Goal: Navigation & Orientation: Find specific page/section

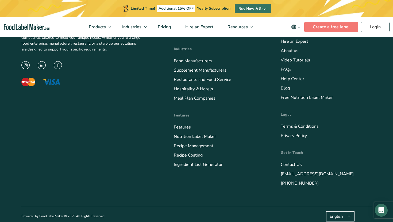
scroll to position [2201, 0]
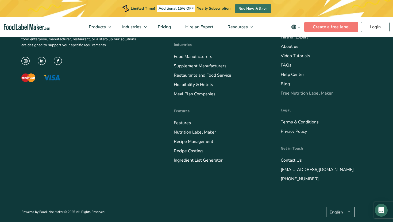
click at [297, 93] on link "Free Nutrition Label Maker" at bounding box center [307, 93] width 52 height 6
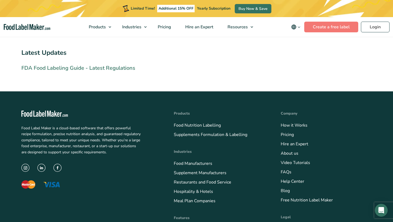
scroll to position [1201, 0]
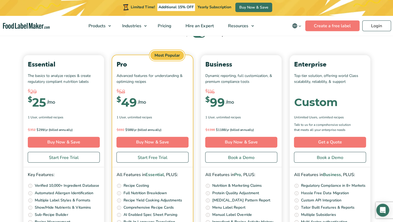
scroll to position [1892, 0]
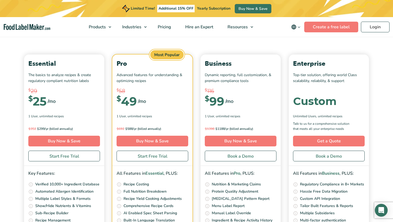
click at [29, 27] on img "main navigation" at bounding box center [27, 27] width 47 height 6
